Goal: Navigation & Orientation: Find specific page/section

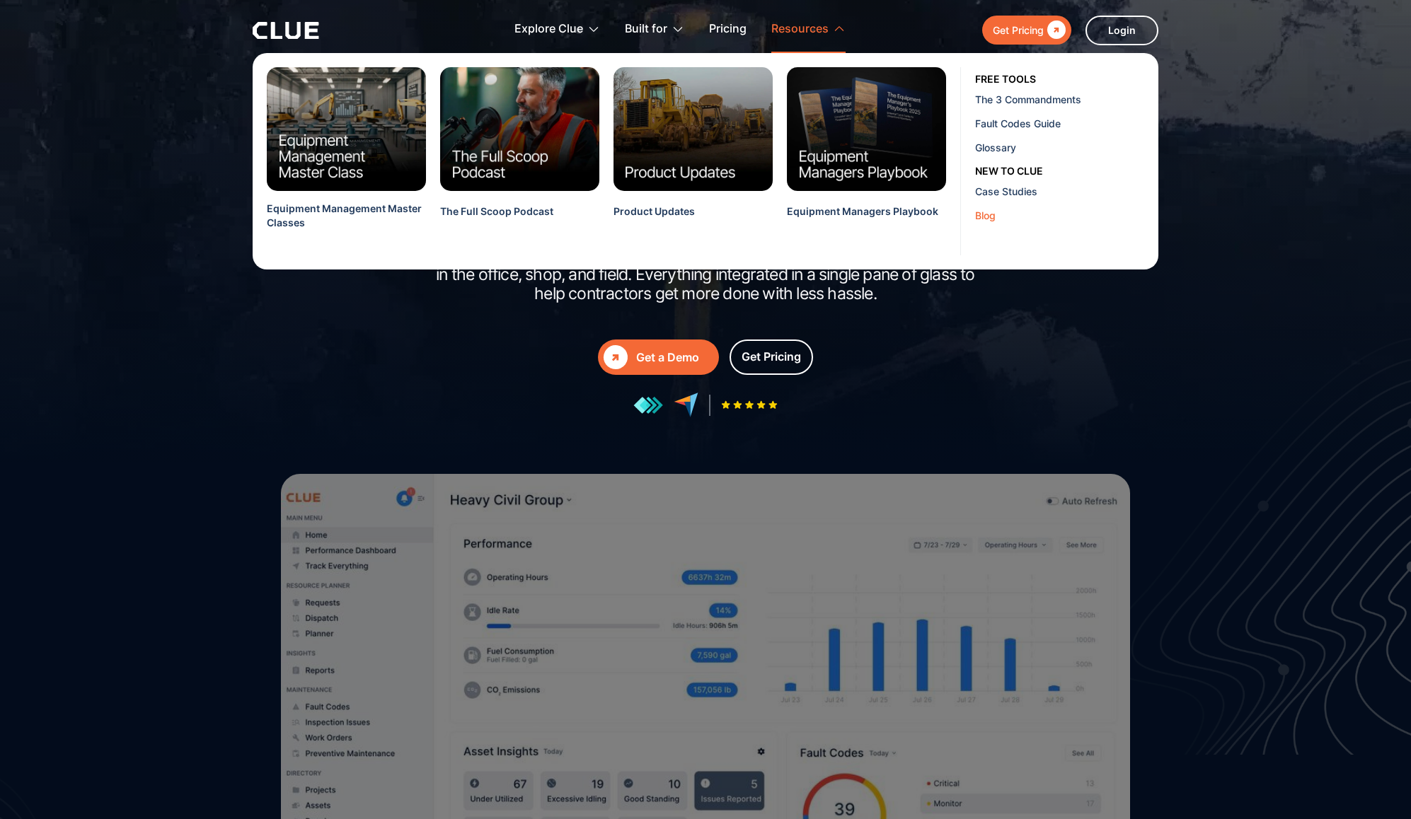
click at [980, 223] on link "Blog" at bounding box center [1064, 215] width 178 height 24
